Goal: Find specific page/section: Find specific page/section

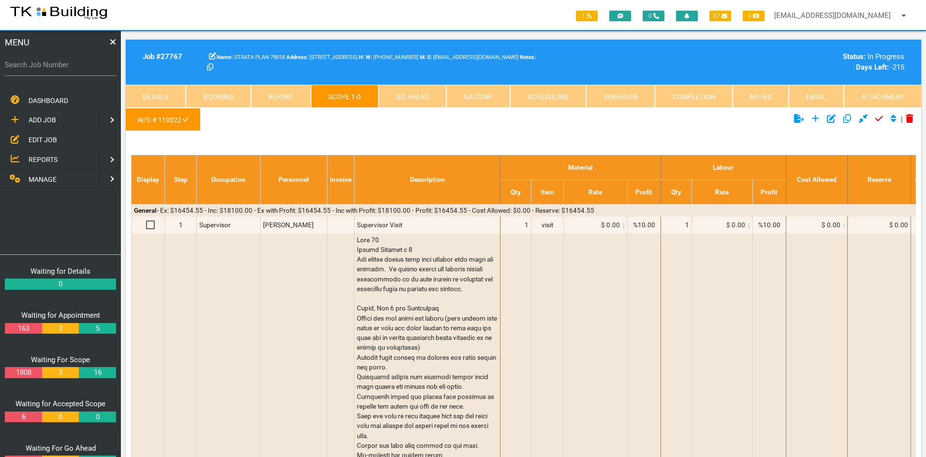
click at [39, 136] on span "EDIT JOB" at bounding box center [43, 140] width 29 height 8
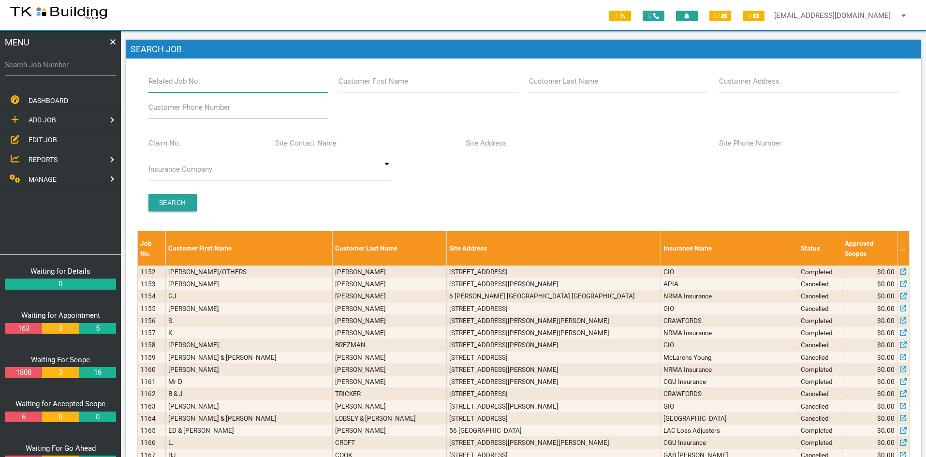
click at [211, 86] on input "Related Job No." at bounding box center [238, 81] width 179 height 22
type input "28118"
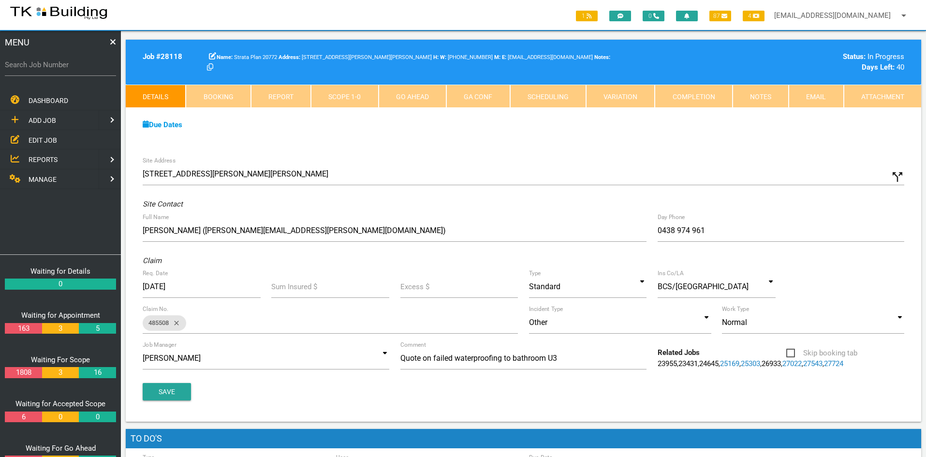
click at [37, 137] on span "EDIT JOB" at bounding box center [43, 140] width 29 height 8
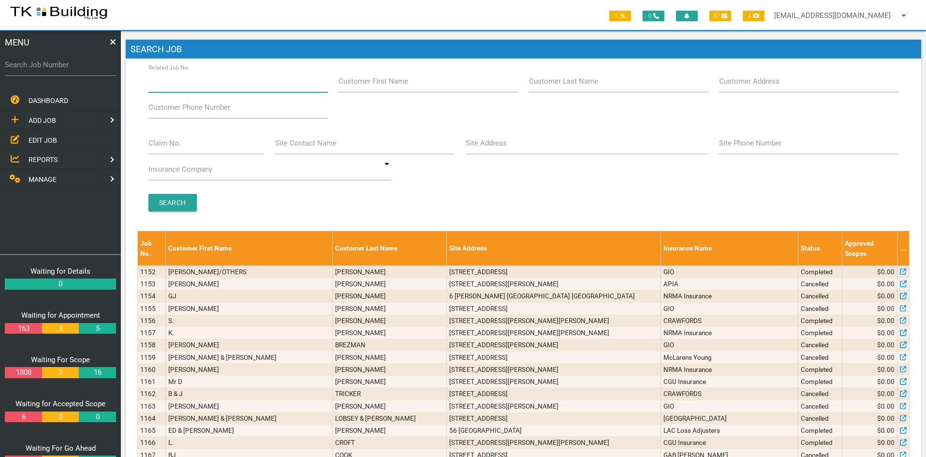
click at [205, 86] on input "Related Job No." at bounding box center [238, 81] width 179 height 22
type input "27730"
